Goal: Check status

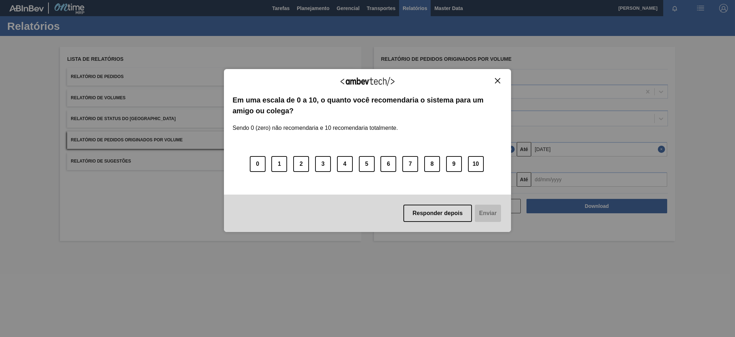
click at [501, 80] on button "Close" at bounding box center [498, 81] width 10 height 6
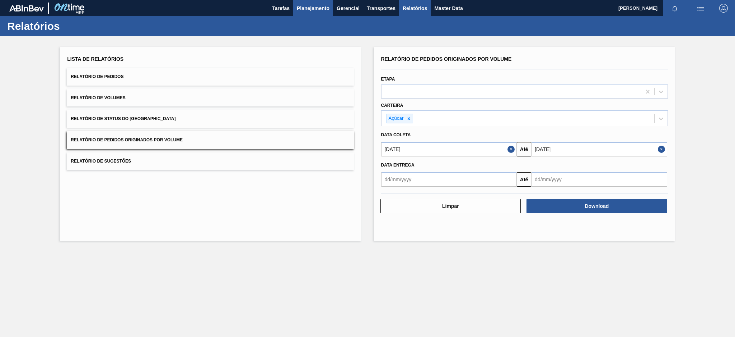
click at [323, 9] on span "Planejamento" at bounding box center [313, 8] width 33 height 9
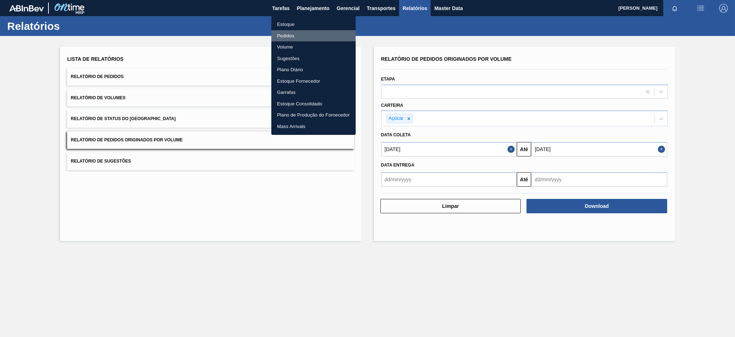
click at [283, 33] on li "Pedidos" at bounding box center [313, 35] width 84 height 11
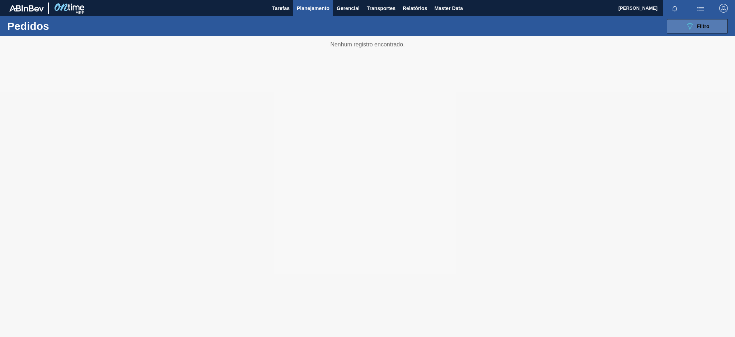
click at [688, 29] on icon "089F7B8B-B2A5-4AFE-B5C0-19BA573D28AC" at bounding box center [690, 26] width 9 height 9
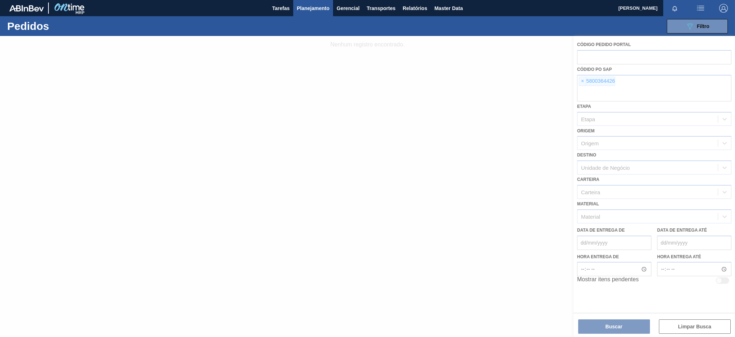
click at [583, 83] on div at bounding box center [367, 186] width 735 height 301
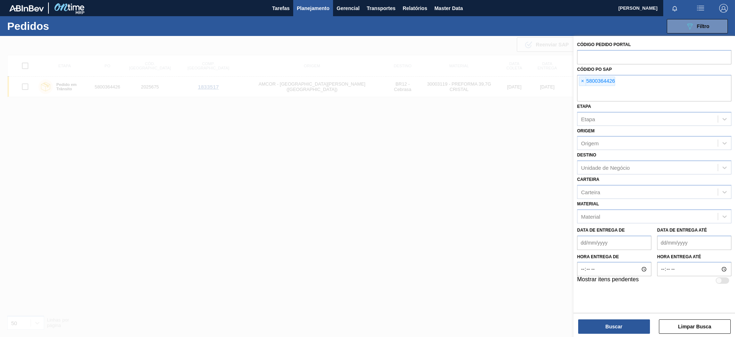
click at [583, 82] on span "×" at bounding box center [583, 81] width 7 height 9
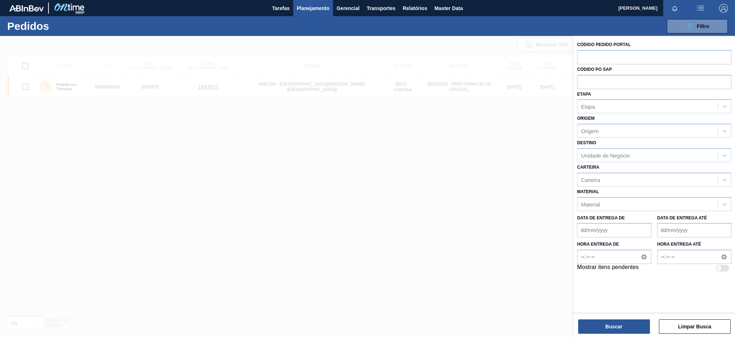
paste input "text"
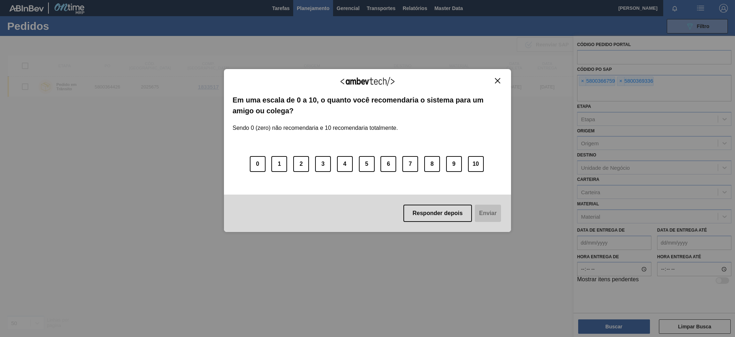
click at [497, 80] on img "Close" at bounding box center [497, 80] width 5 height 5
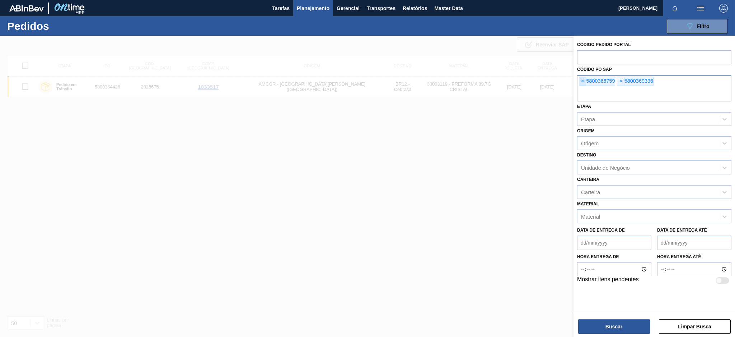
click at [582, 80] on span "×" at bounding box center [583, 81] width 7 height 9
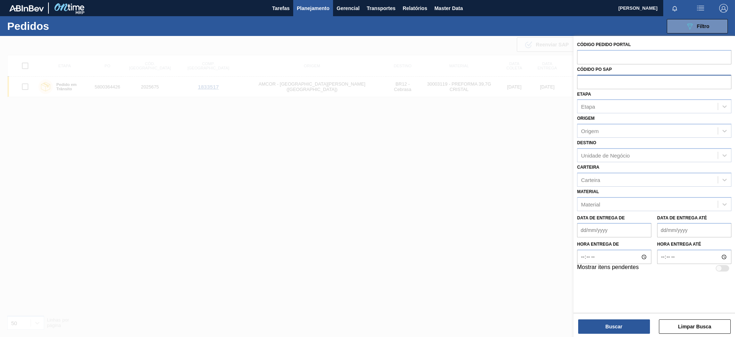
click at [582, 80] on input "text" at bounding box center [654, 82] width 154 height 14
paste input "5800374449"
type input "5800374449"
click at [602, 331] on button "Buscar" at bounding box center [615, 326] width 72 height 14
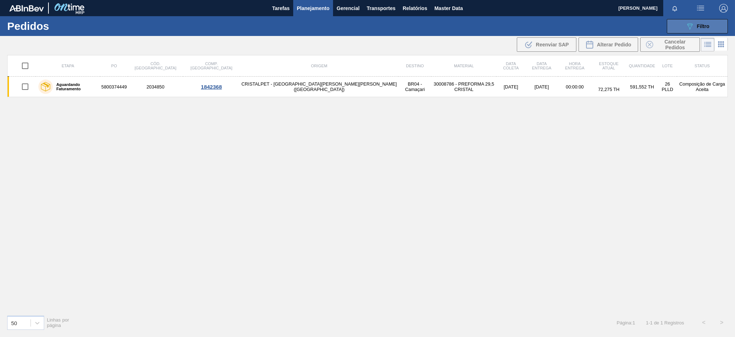
click at [711, 23] on button "089F7B8B-B2A5-4AFE-B5C0-19BA573D28AC Filtro" at bounding box center [697, 26] width 61 height 14
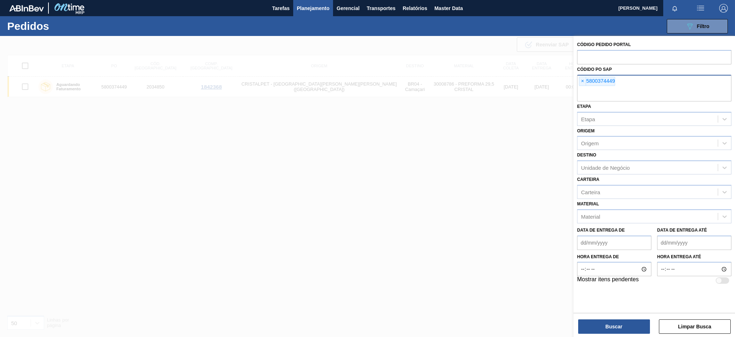
click at [663, 82] on div "× 5800374449" at bounding box center [654, 88] width 154 height 27
paste input "5800373699"
type input "5800373699"
click at [616, 324] on button "Buscar" at bounding box center [615, 326] width 72 height 14
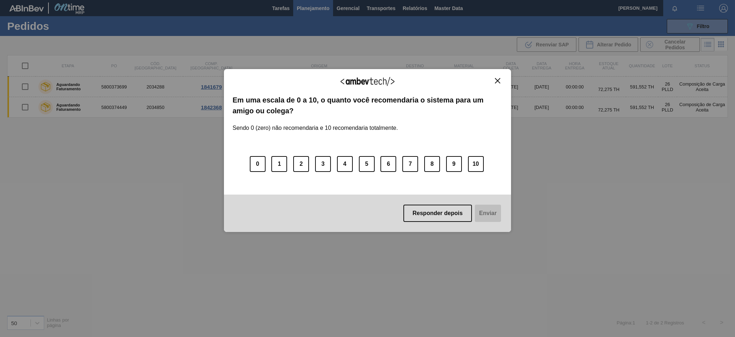
click at [501, 78] on button "Close" at bounding box center [498, 81] width 10 height 6
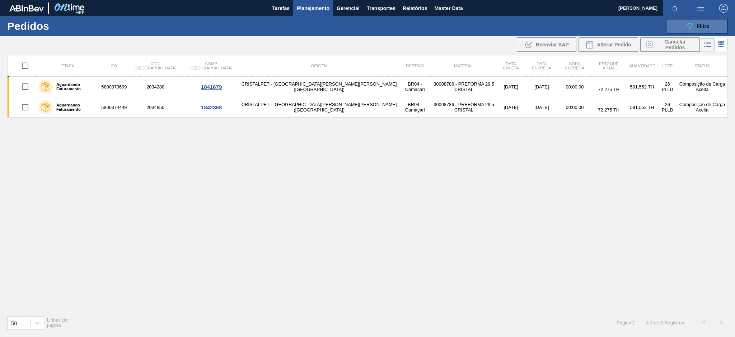
click at [684, 23] on button "089F7B8B-B2A5-4AFE-B5C0-19BA573D28AC Filtro" at bounding box center [697, 26] width 61 height 14
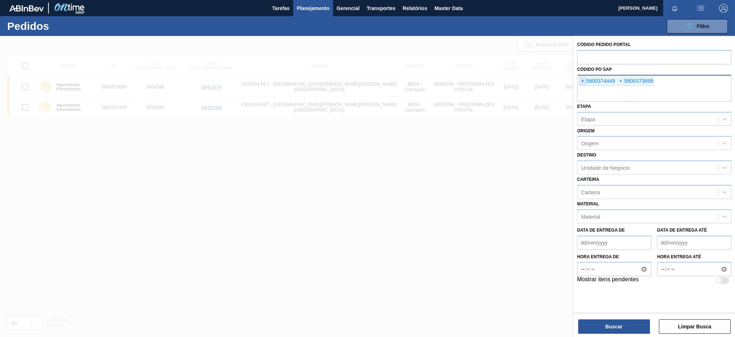
click at [580, 81] on span "×" at bounding box center [583, 81] width 7 height 9
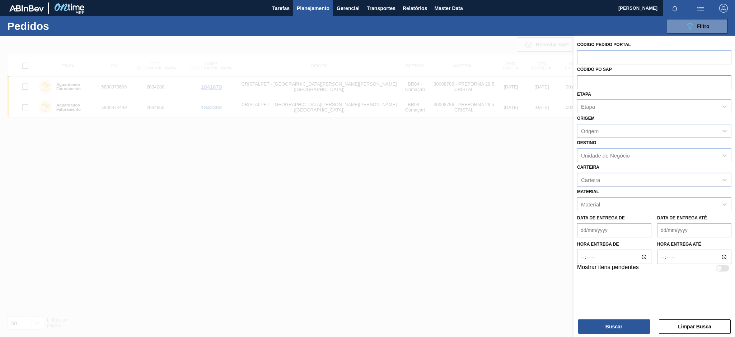
paste input "text"
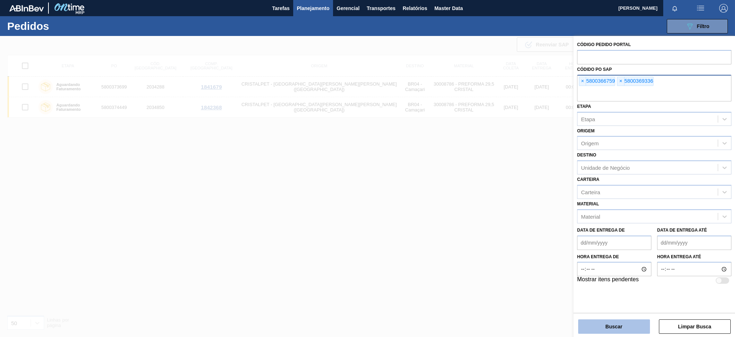
click at [619, 324] on button "Buscar" at bounding box center [615, 326] width 72 height 14
